Goal: Task Accomplishment & Management: Manage account settings

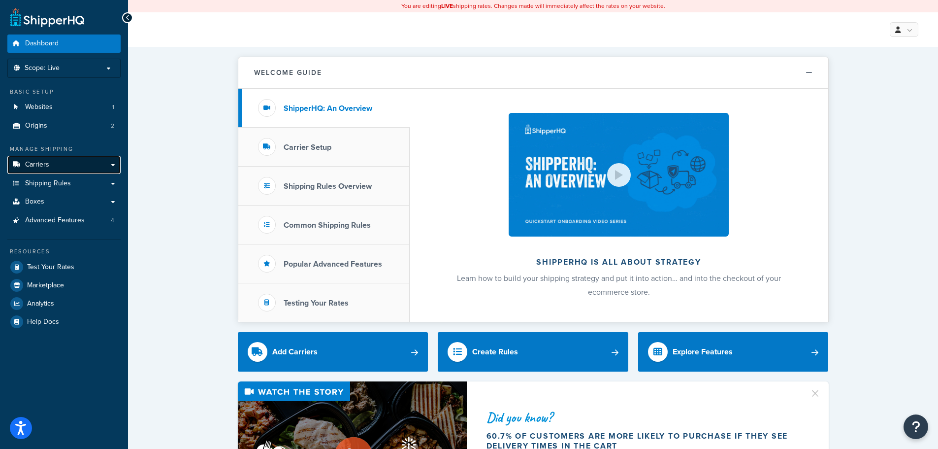
click at [55, 163] on link "Carriers" at bounding box center [63, 165] width 113 height 18
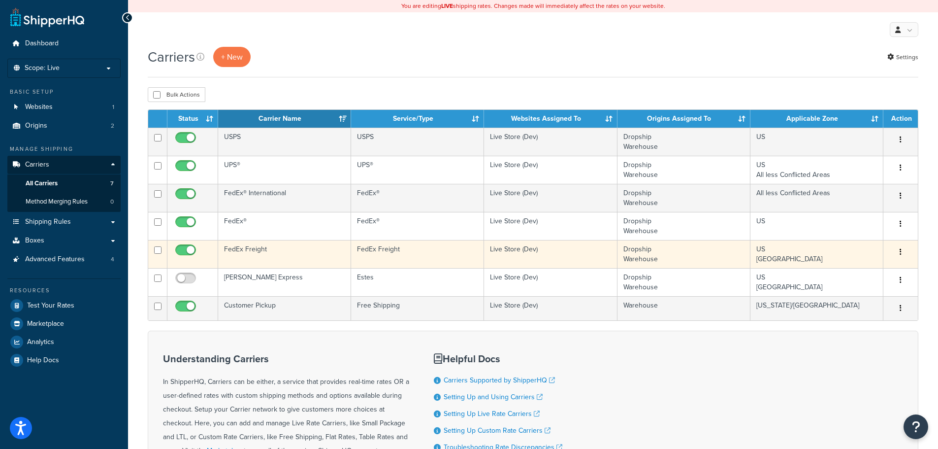
click at [900, 249] on icon "button" at bounding box center [901, 251] width 2 height 7
click at [853, 266] on link "Edit" at bounding box center [861, 271] width 78 height 20
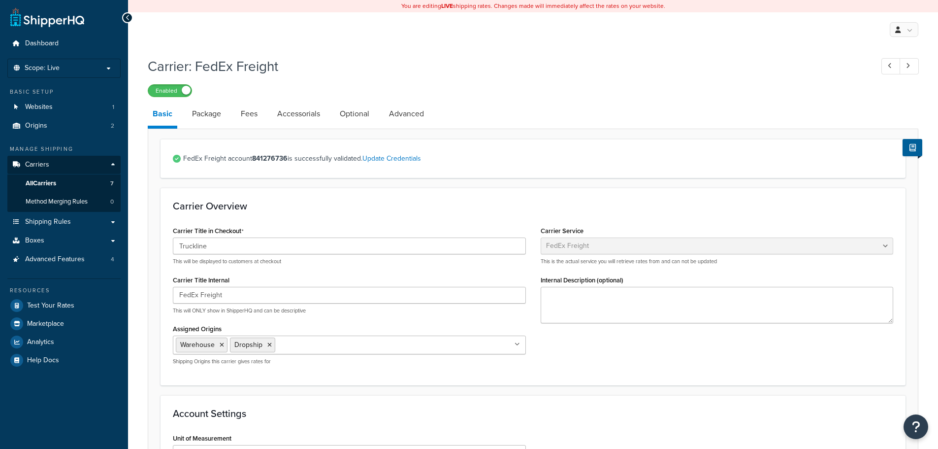
select select "fedExFreight"
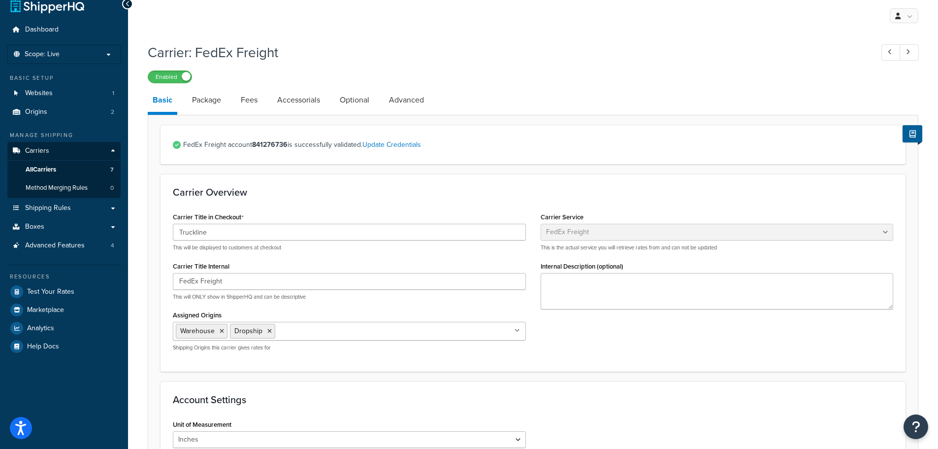
scroll to position [5, 0]
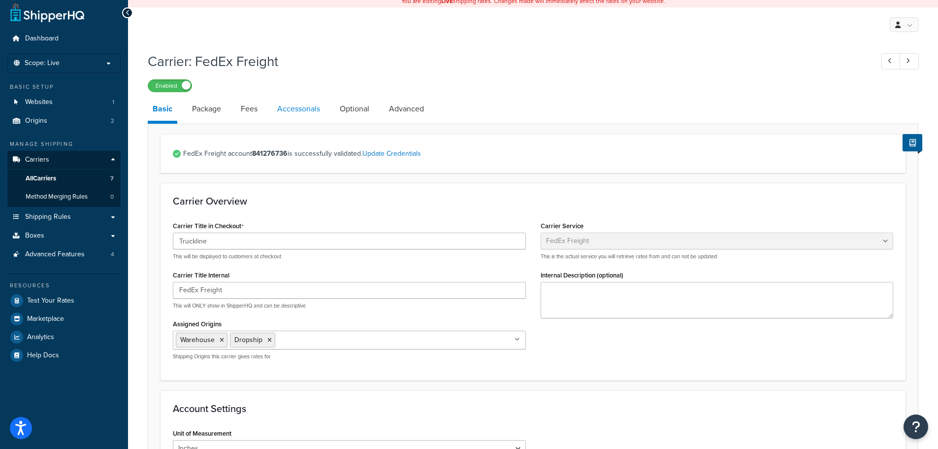
click at [294, 106] on link "Accessorials" at bounding box center [298, 109] width 53 height 24
select select "residential"
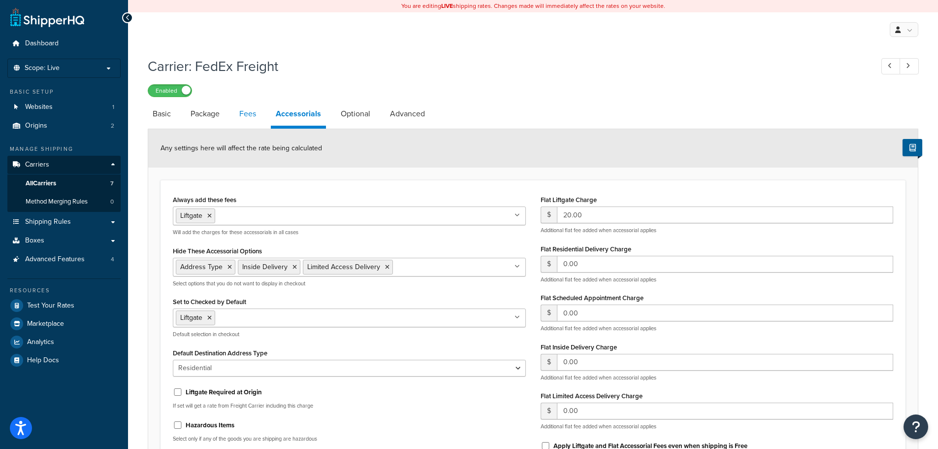
click at [248, 115] on link "Fees" at bounding box center [247, 114] width 27 height 24
select select "AFTER"
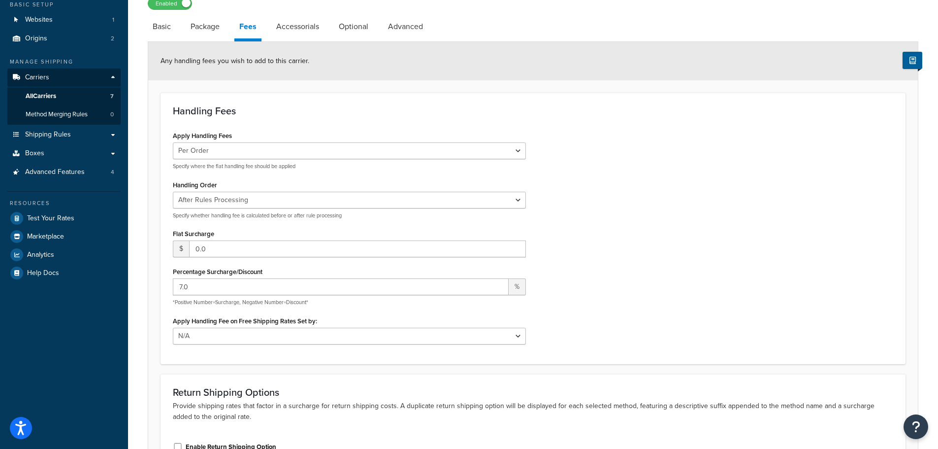
scroll to position [98, 0]
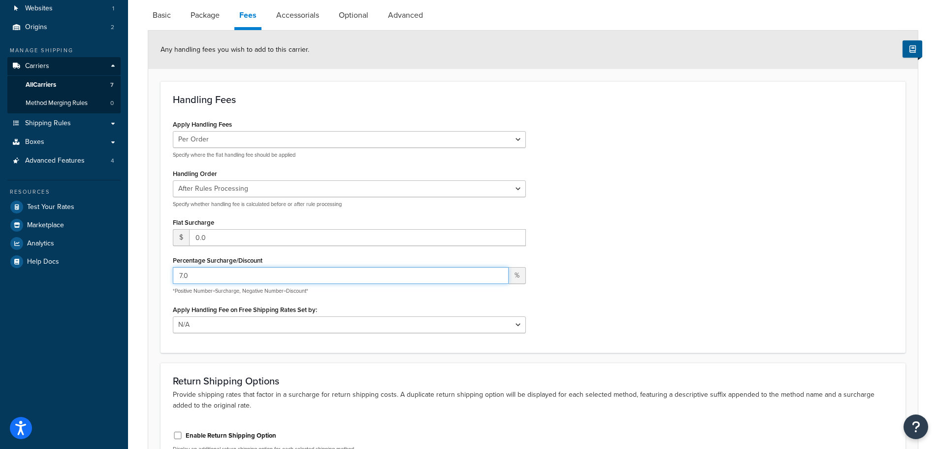
drag, startPoint x: 194, startPoint y: 275, endPoint x: 142, endPoint y: 269, distance: 52.5
click at [142, 269] on div "Carrier: FedEx Freight Enabled Basic Package Fees Accessorials Optional Advance…" at bounding box center [533, 245] width 810 height 584
click at [334, 279] on input "7.0" at bounding box center [341, 275] width 336 height 17
click at [307, 12] on link "Accessorials" at bounding box center [297, 15] width 53 height 24
select select "residential"
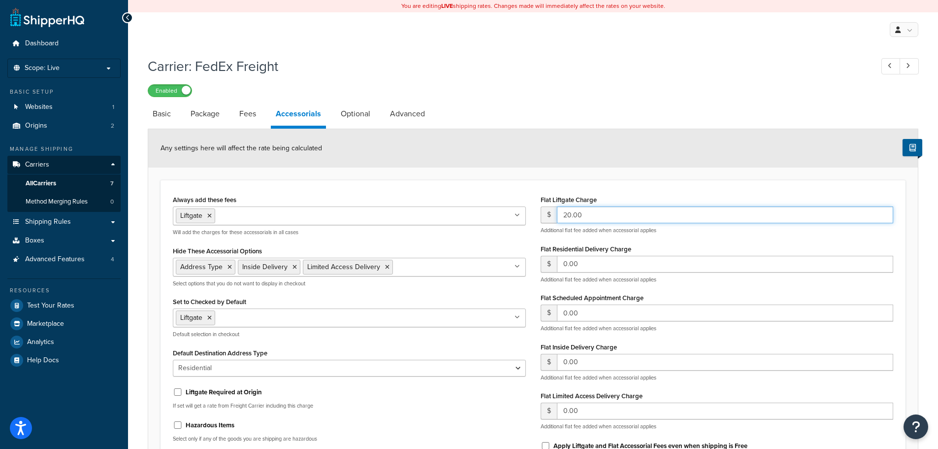
drag, startPoint x: 638, startPoint y: 216, endPoint x: 536, endPoint y: 211, distance: 102.1
click at [536, 211] on div "Flat Liftgate Charge $ 20.00 Additional flat fee added when accessorial applies…" at bounding box center [717, 326] width 368 height 267
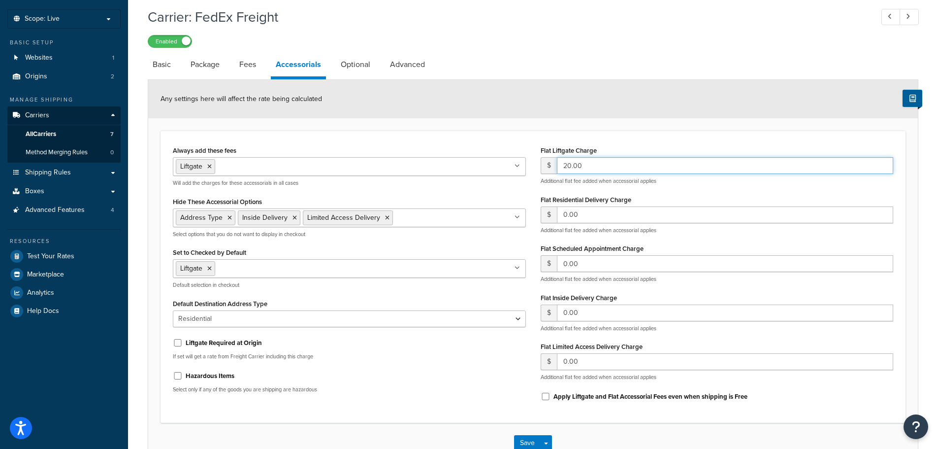
scroll to position [98, 0]
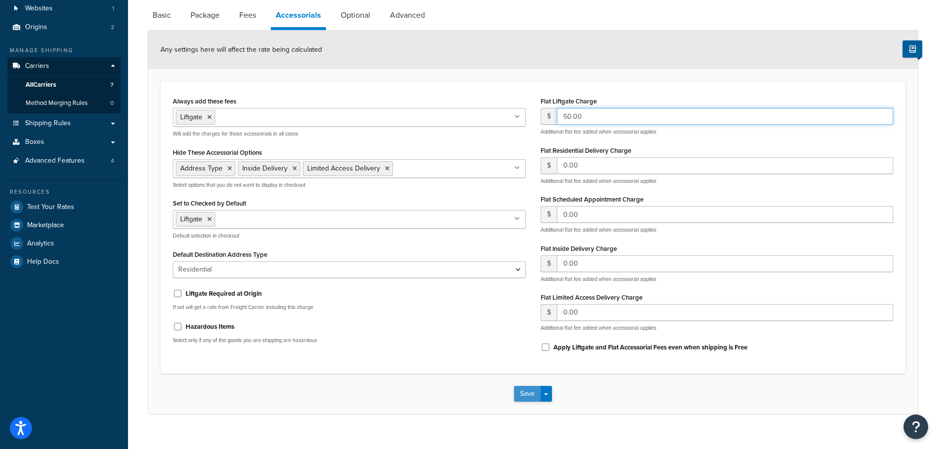
type input "50.00"
click at [526, 392] on button "Save" at bounding box center [527, 394] width 27 height 16
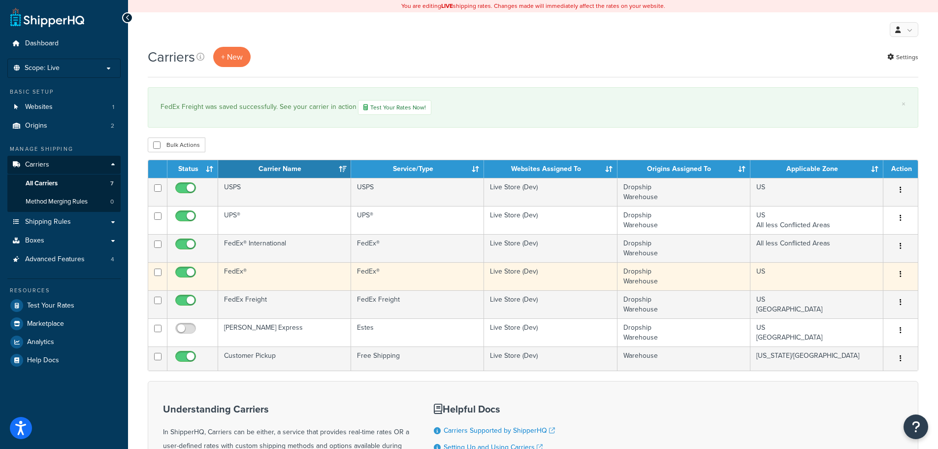
click at [900, 272] on icon "button" at bounding box center [901, 273] width 2 height 7
click at [849, 288] on link "Edit" at bounding box center [861, 294] width 78 height 20
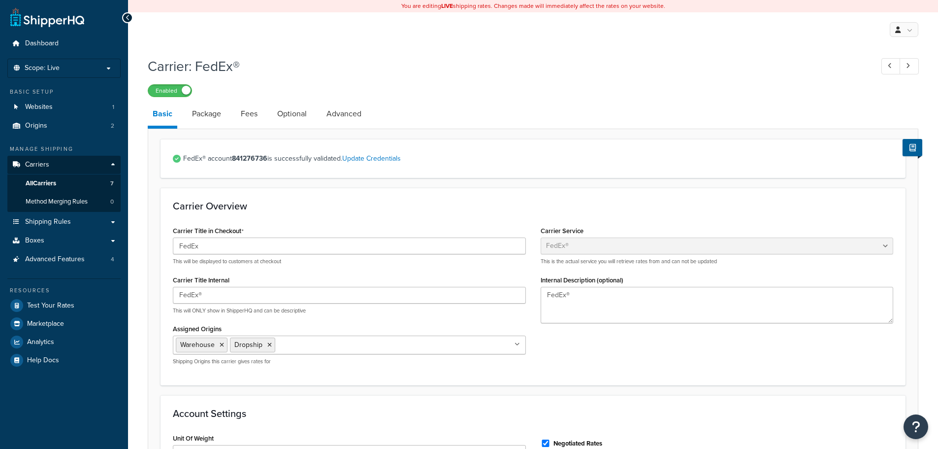
select select "fedEx"
select select "REGULAR_PICKUP"
select select "YOUR_PACKAGING"
click at [250, 109] on link "Fees" at bounding box center [249, 114] width 27 height 24
select select "AFTER"
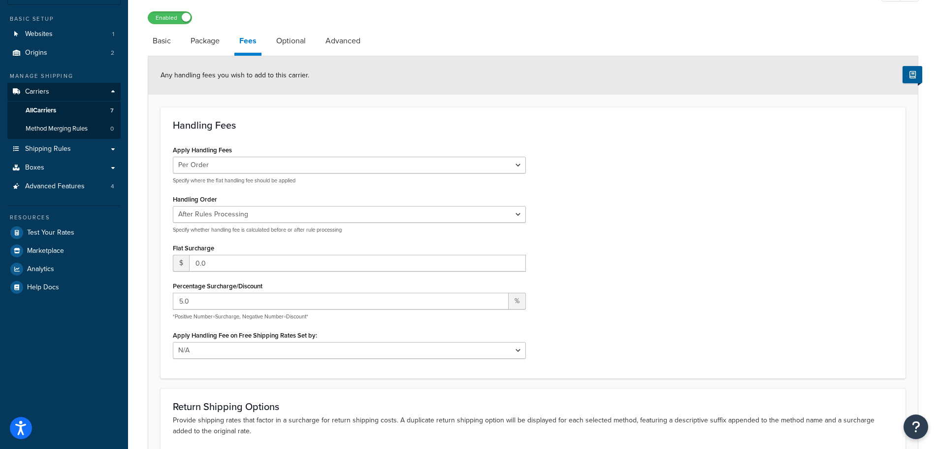
scroll to position [98, 0]
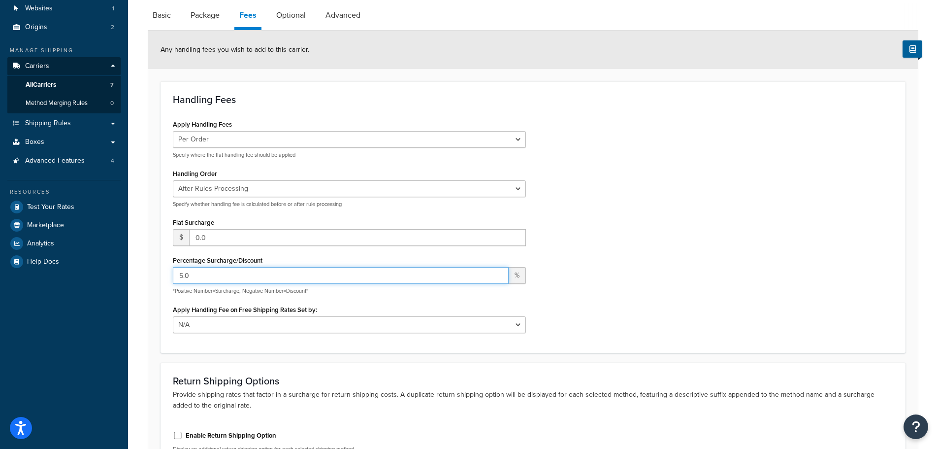
drag, startPoint x: 250, startPoint y: 272, endPoint x: 148, endPoint y: 266, distance: 102.5
click at [148, 266] on div "Any handling fees you wish to add to this carrier. Handling Fees Apply Handling…" at bounding box center [533, 271] width 771 height 483
click at [222, 274] on input "7" at bounding box center [341, 275] width 336 height 17
type input "7.0"
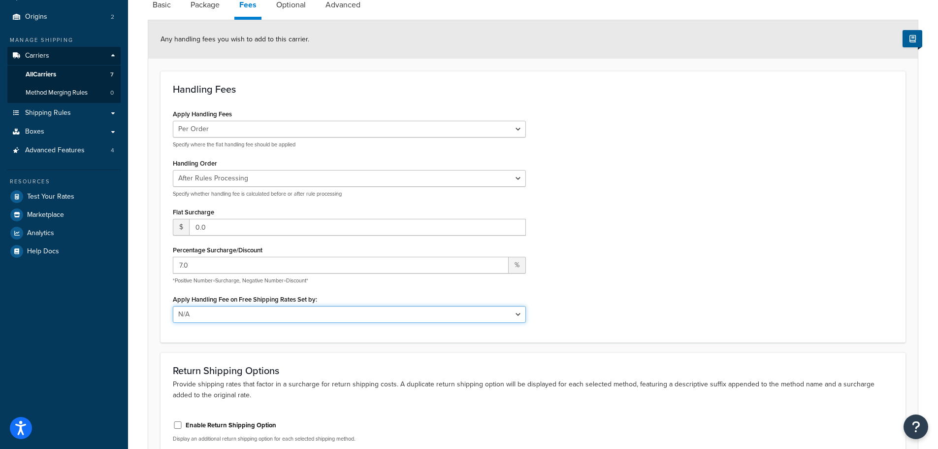
scroll to position [212, 0]
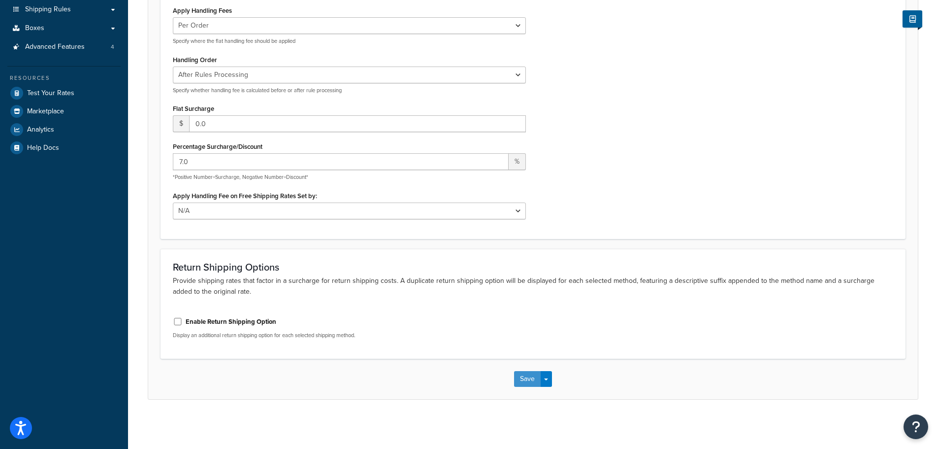
click at [532, 383] on button "Save" at bounding box center [527, 379] width 27 height 16
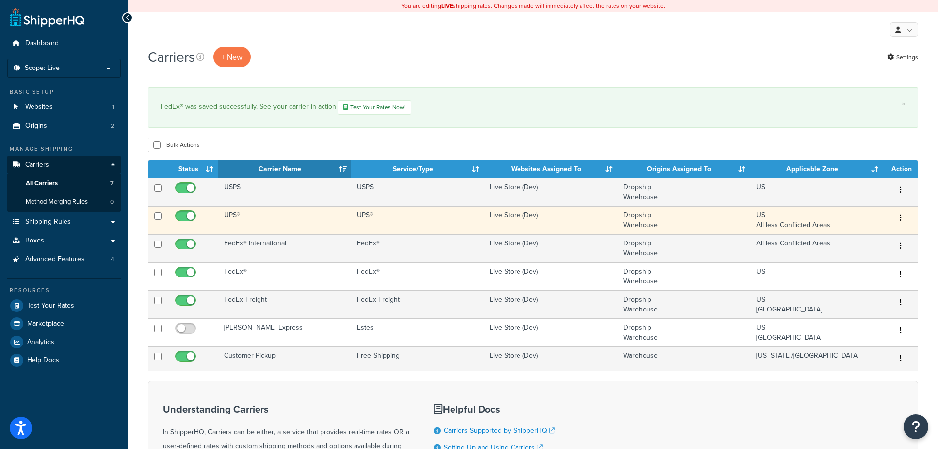
click at [900, 215] on icon "button" at bounding box center [901, 217] width 2 height 7
click at [839, 230] on link "Edit" at bounding box center [861, 237] width 78 height 20
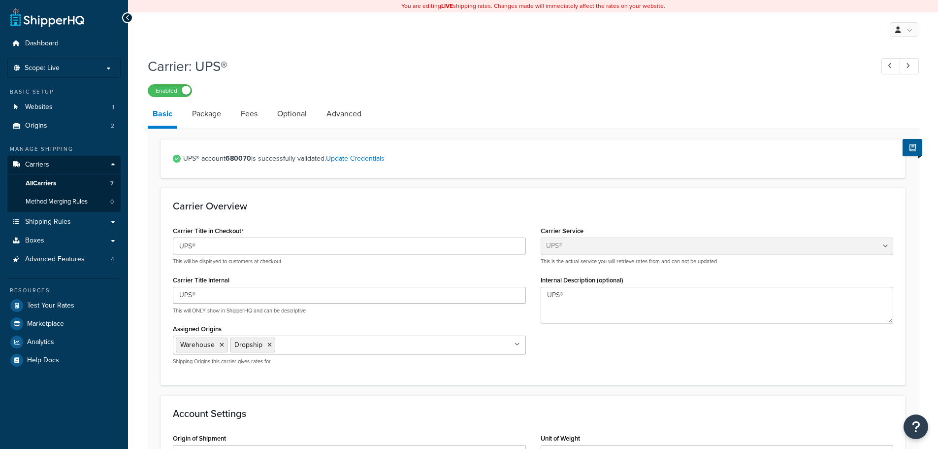
select select "ups"
select select "us"
click at [256, 114] on link "Fees" at bounding box center [249, 114] width 27 height 24
select select "AFTER"
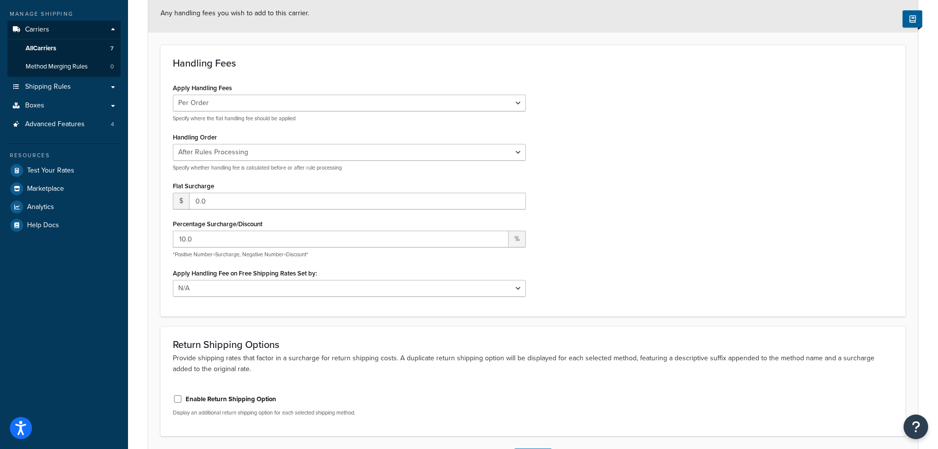
scroll to position [148, 0]
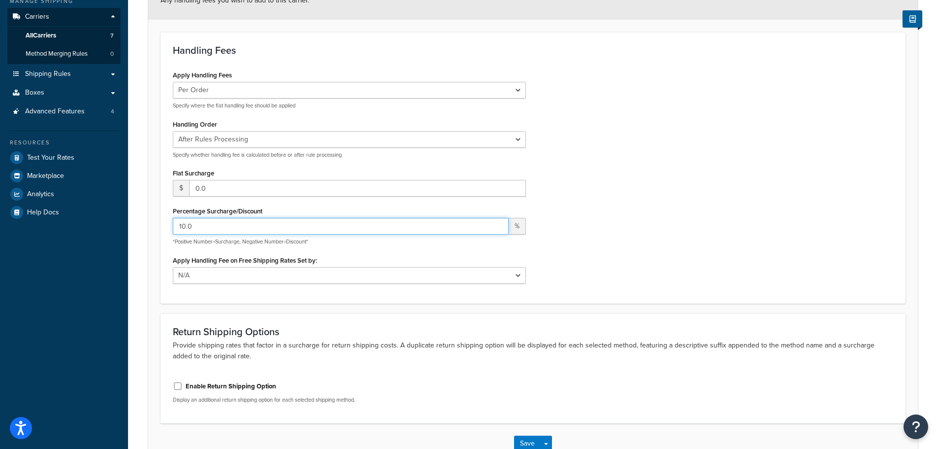
drag, startPoint x: 250, startPoint y: 224, endPoint x: 144, endPoint y: 224, distance: 105.9
click at [145, 225] on div "Carrier: UPS® Enabled Basic Package Fees Optional Advanced Any handling fees yo…" at bounding box center [533, 196] width 810 height 584
type input "12.00"
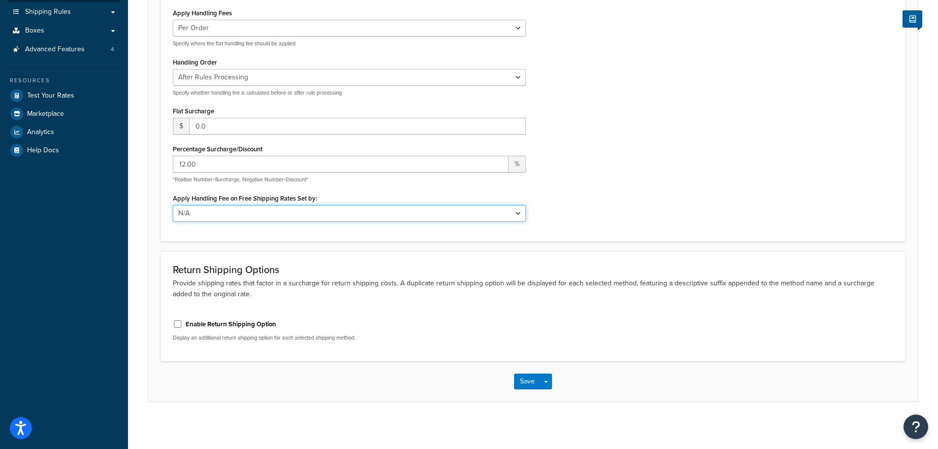
scroll to position [212, 0]
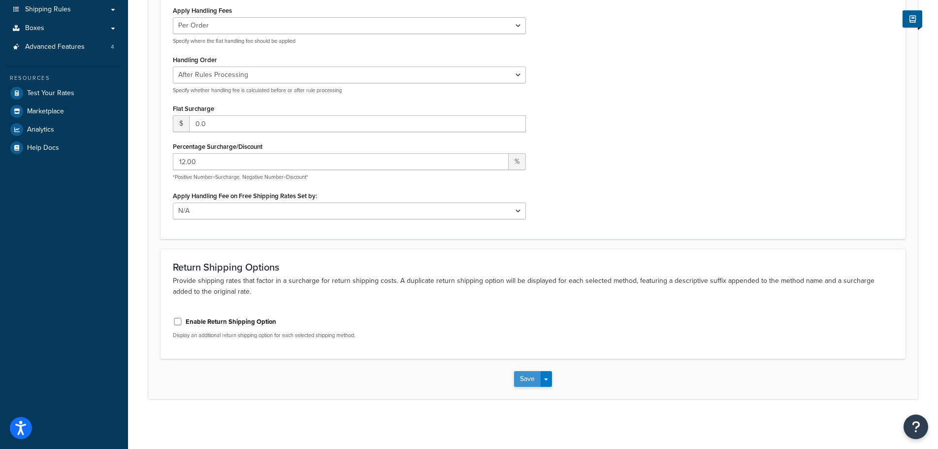
click at [521, 375] on button "Save" at bounding box center [527, 379] width 27 height 16
